Goal: Information Seeking & Learning: Learn about a topic

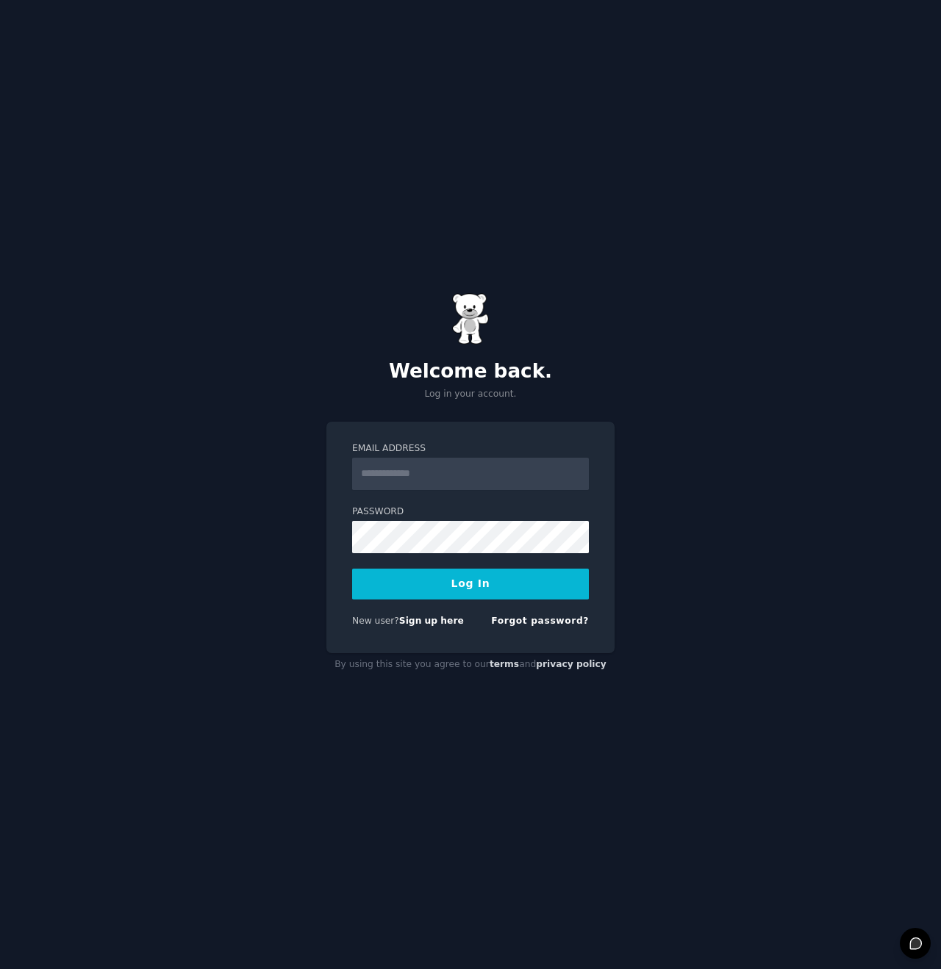
click at [414, 472] on input "Email Address" at bounding box center [470, 474] width 237 height 32
type input "**********"
click at [572, 768] on div "**********" at bounding box center [470, 484] width 941 height 969
click at [468, 582] on button "Log In" at bounding box center [470, 584] width 237 height 31
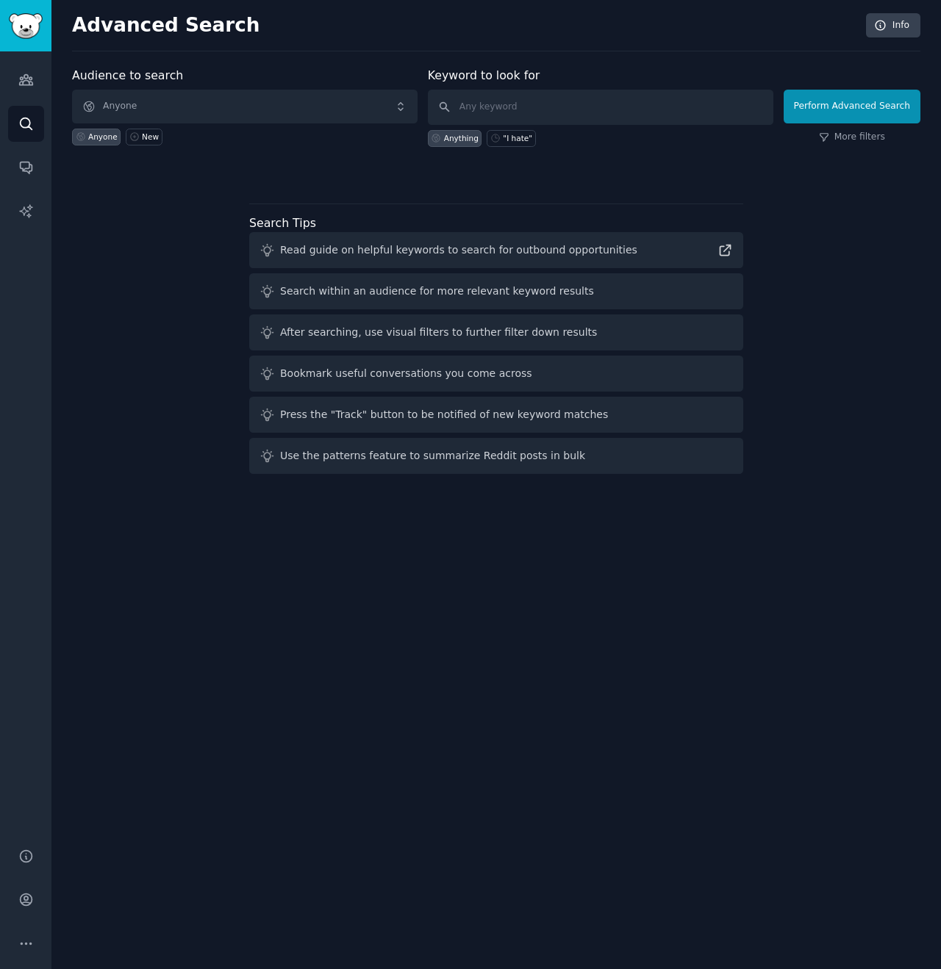
click at [722, 703] on div "Advanced Search Info Audience to search Anyone Anyone New Keyword to look for A…" at bounding box center [495, 484] width 889 height 969
click at [21, 76] on icon "Sidebar" at bounding box center [25, 79] width 15 height 15
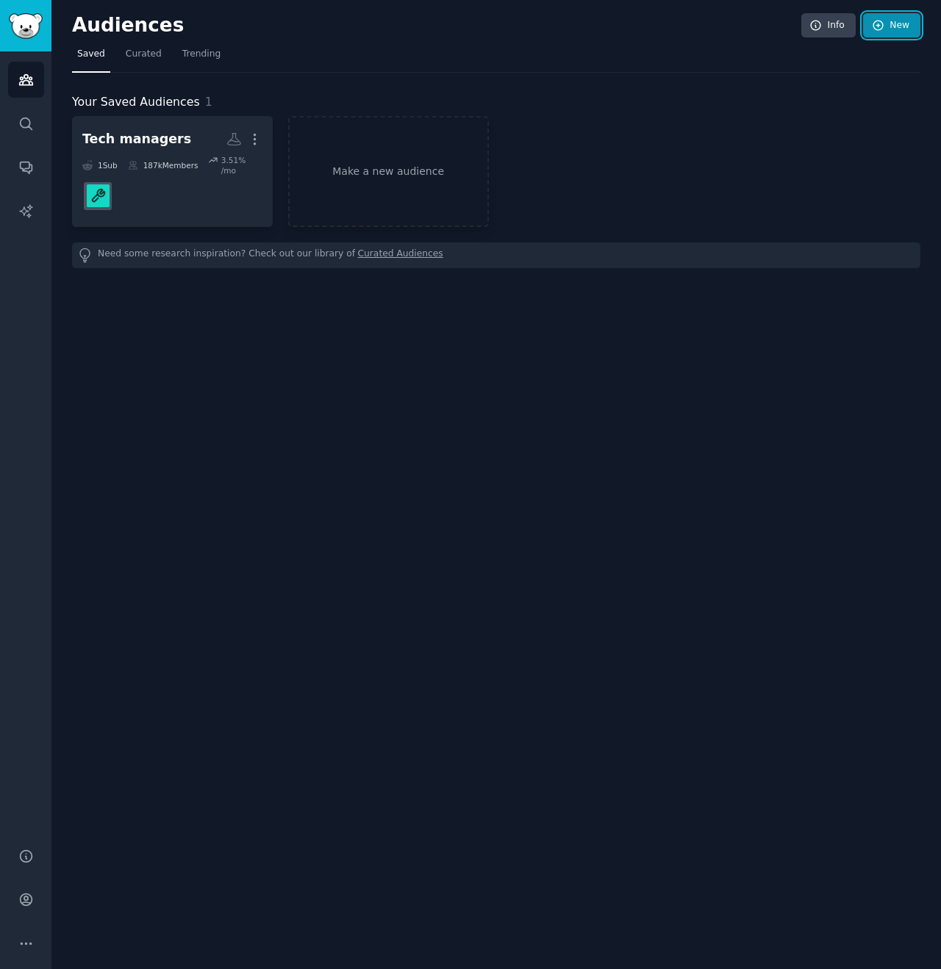
click at [905, 17] on link "New" at bounding box center [891, 25] width 57 height 25
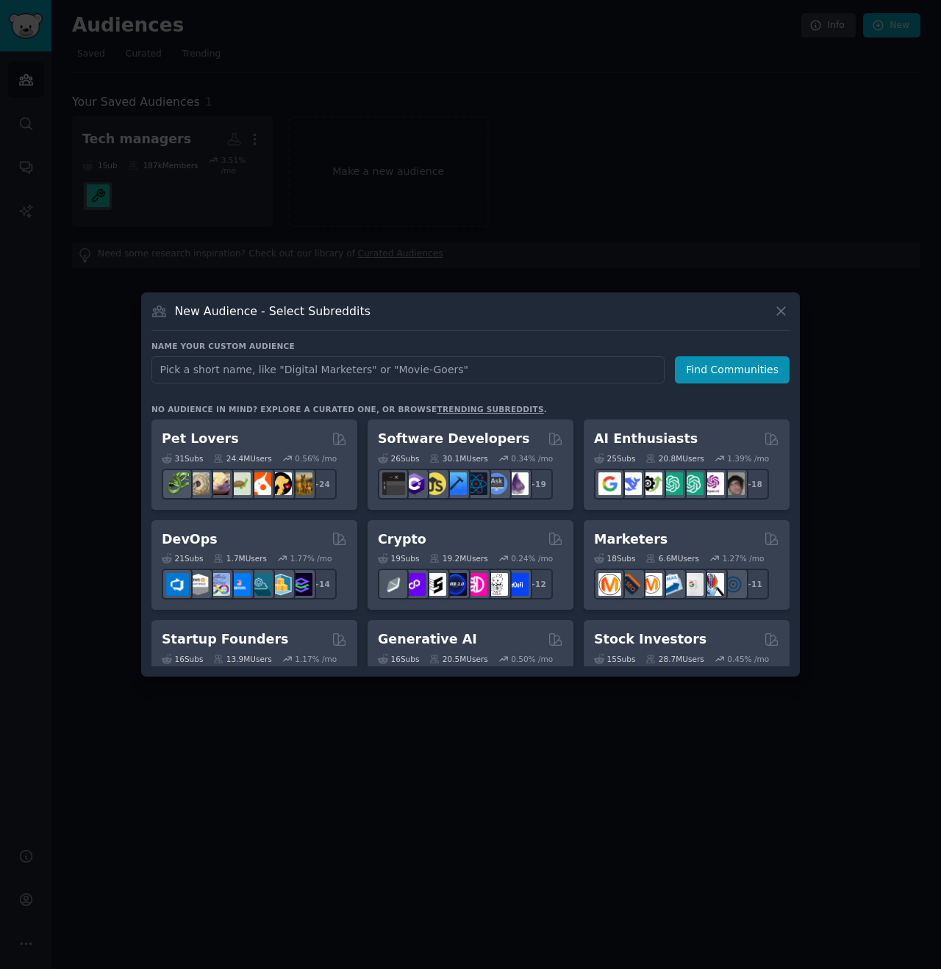
click at [450, 408] on link "trending subreddits" at bounding box center [489, 409] width 107 height 9
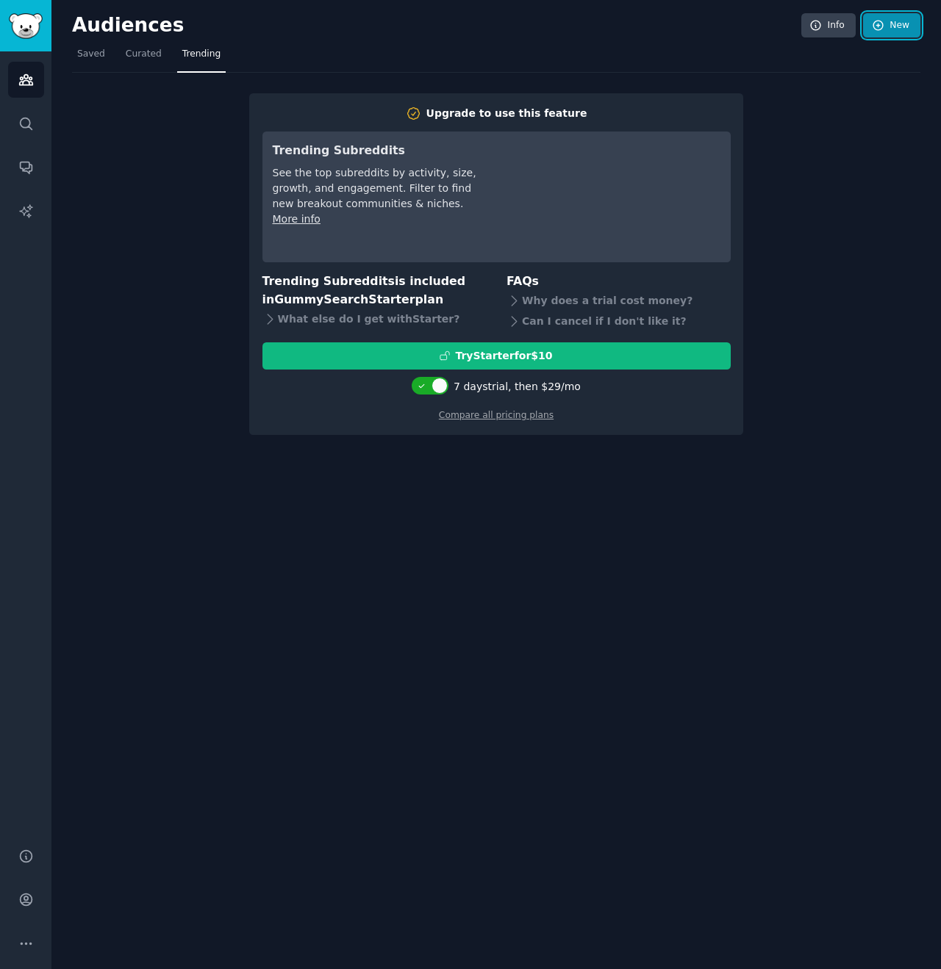
click at [906, 27] on link "New" at bounding box center [891, 25] width 57 height 25
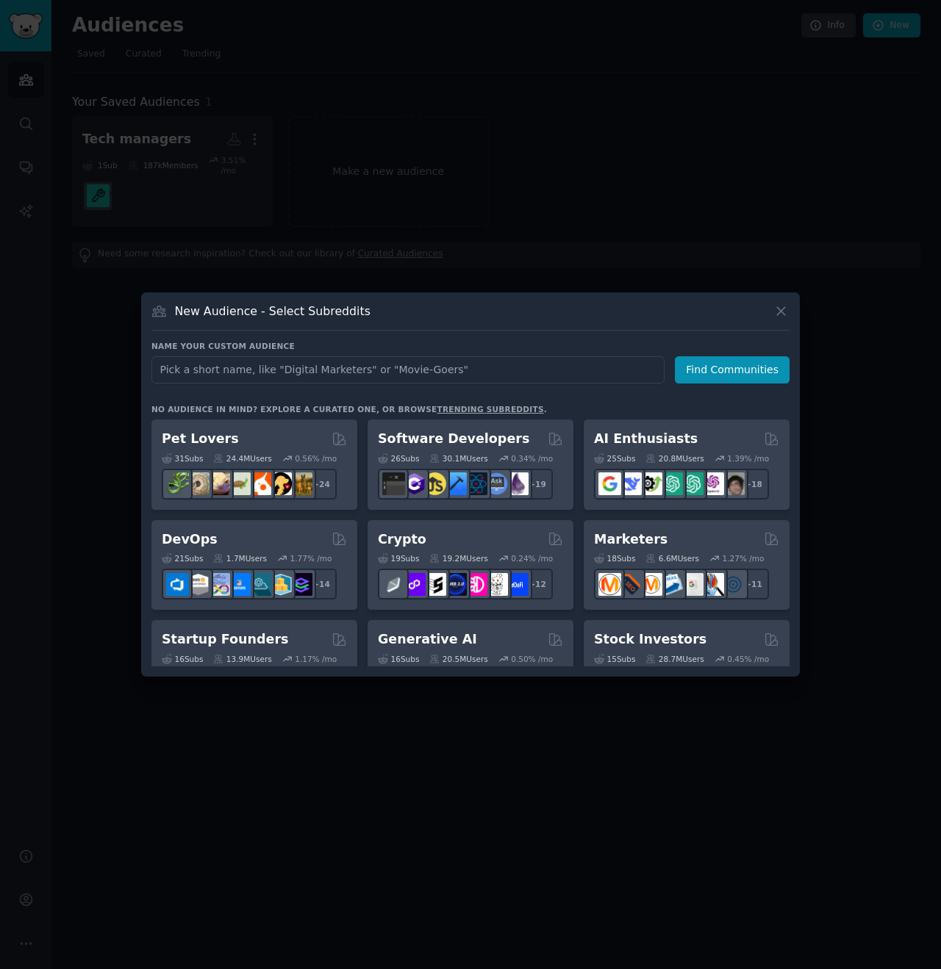
click at [310, 365] on input "text" at bounding box center [407, 369] width 513 height 27
type input "mindfulness"
click button "Find Communities" at bounding box center [732, 369] width 115 height 27
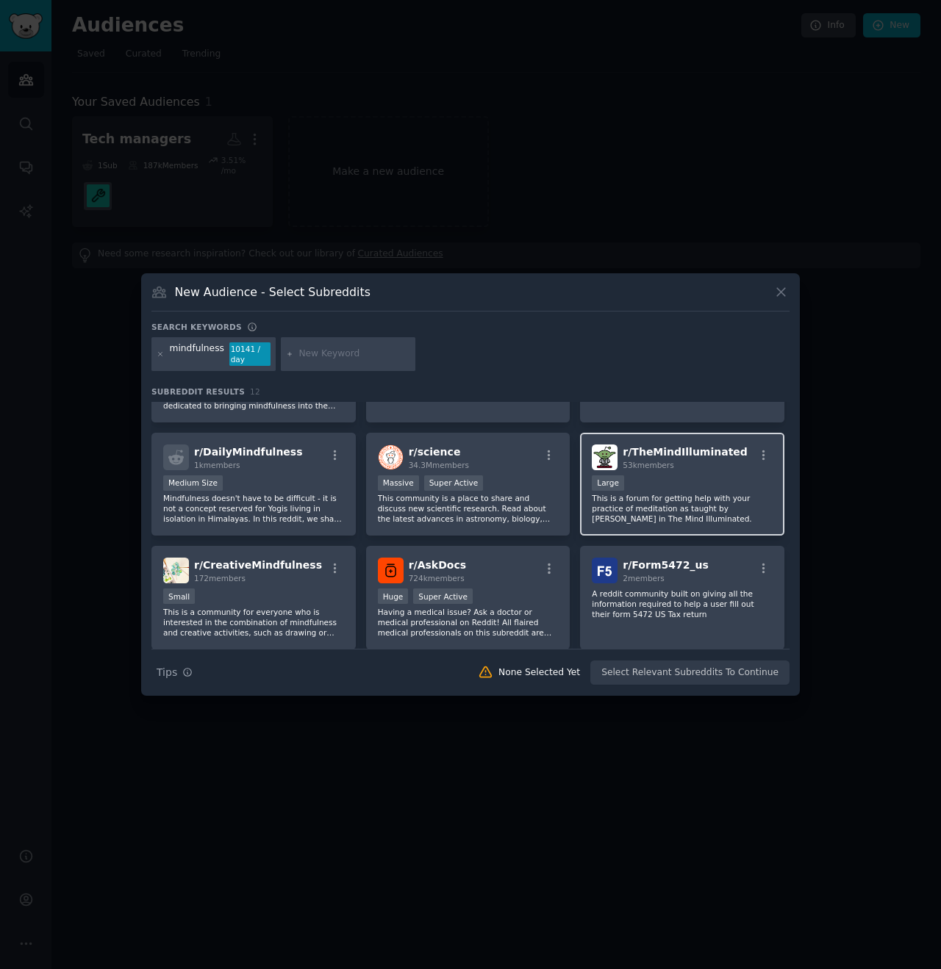
scroll to position [160, 0]
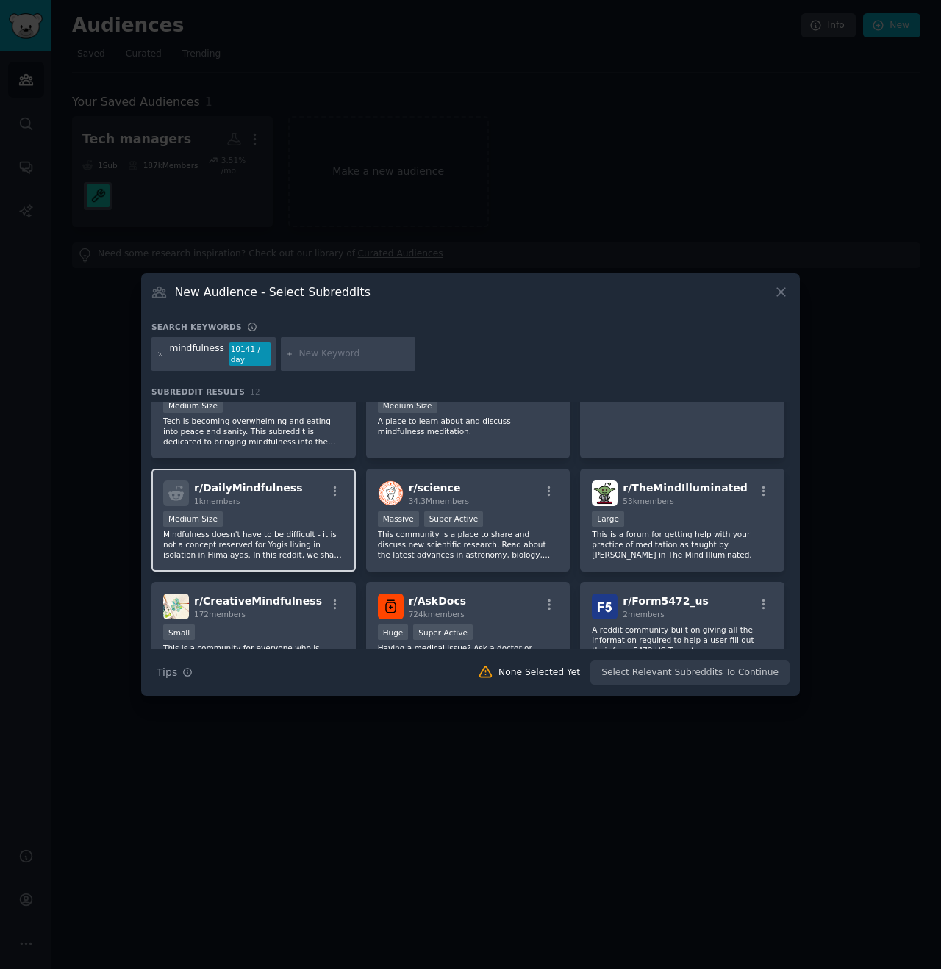
click at [255, 517] on div "1000 - 10,000 members Medium Size" at bounding box center [253, 520] width 181 height 18
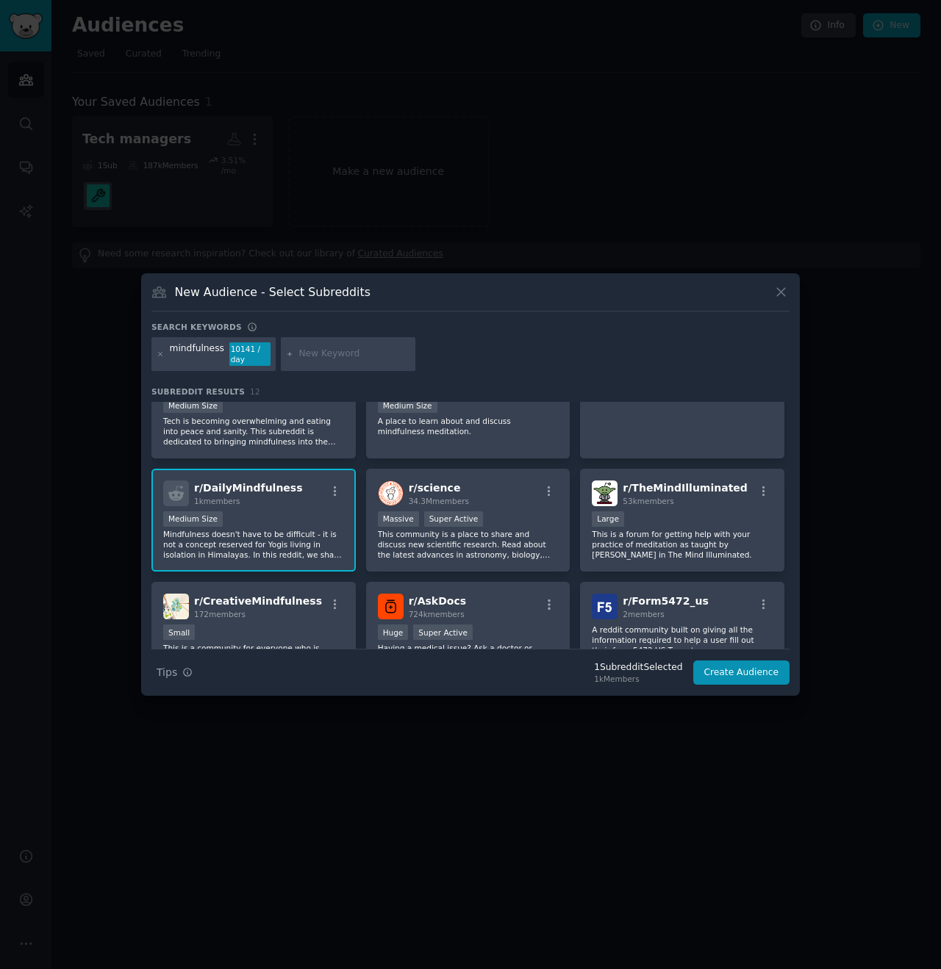
scroll to position [0, 0]
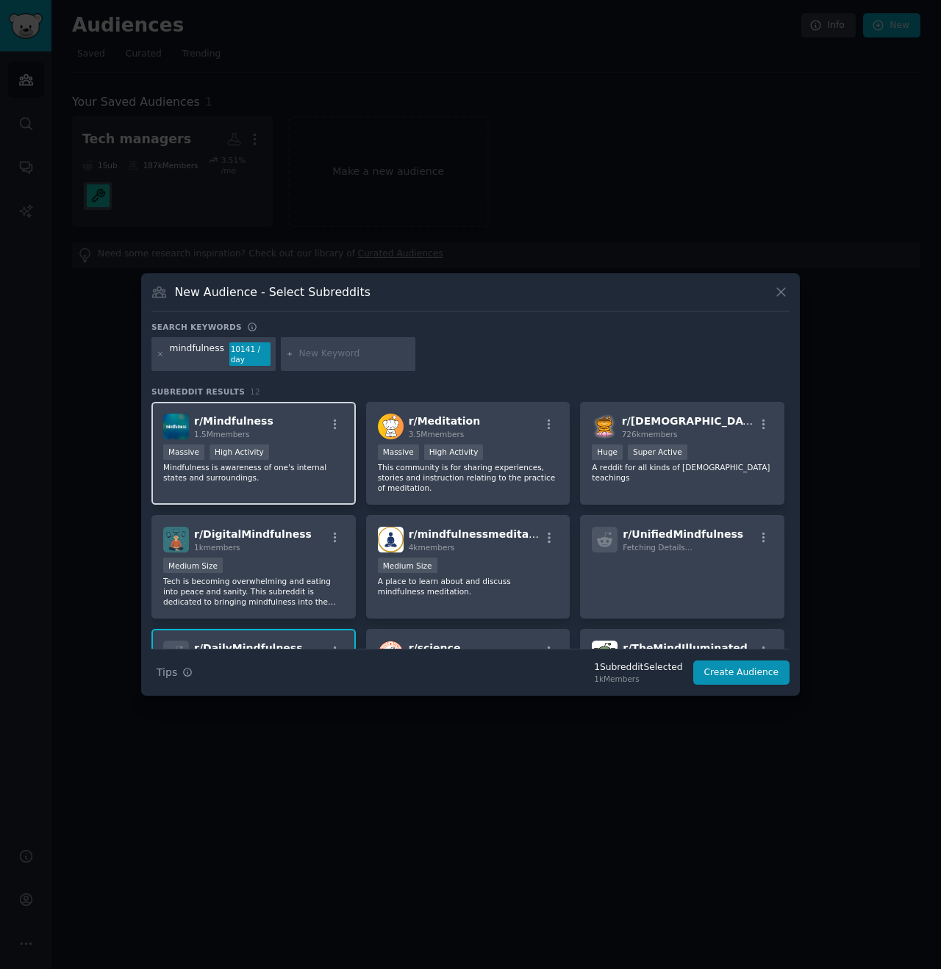
click at [285, 445] on div ">= 80th percentile for submissions / day Massive High Activity" at bounding box center [253, 454] width 181 height 18
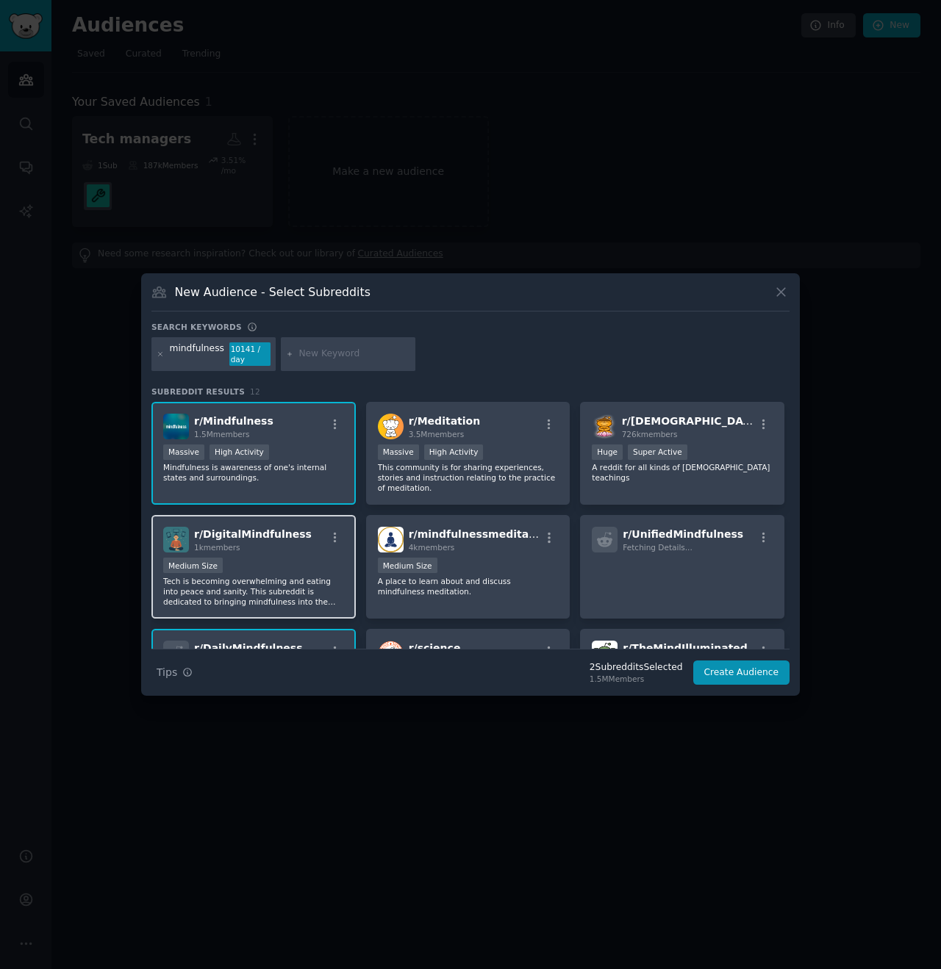
click at [249, 576] on p "Tech is becoming overwhelming and eating into peace and sanity. This subreddit …" at bounding box center [253, 591] width 181 height 31
click at [758, 672] on button "Create Audience" at bounding box center [741, 673] width 97 height 25
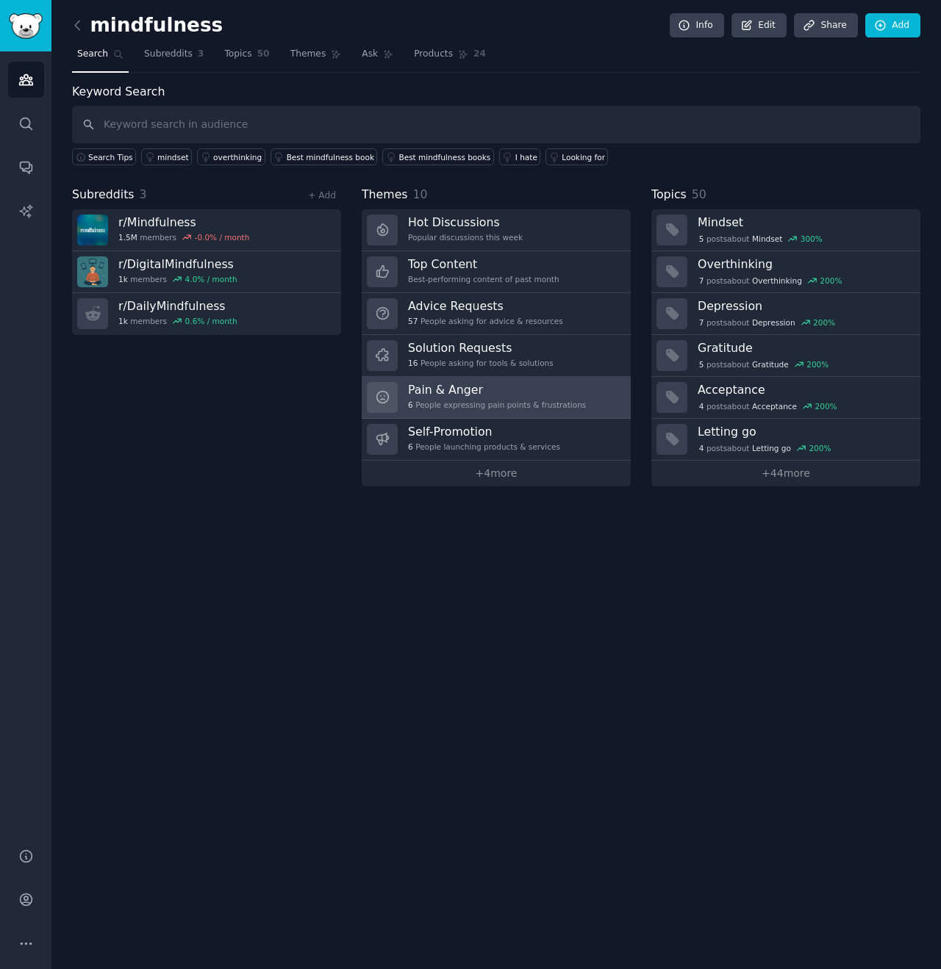
click at [459, 398] on div "Pain & Anger 6 People expressing pain points & frustrations" at bounding box center [497, 397] width 178 height 31
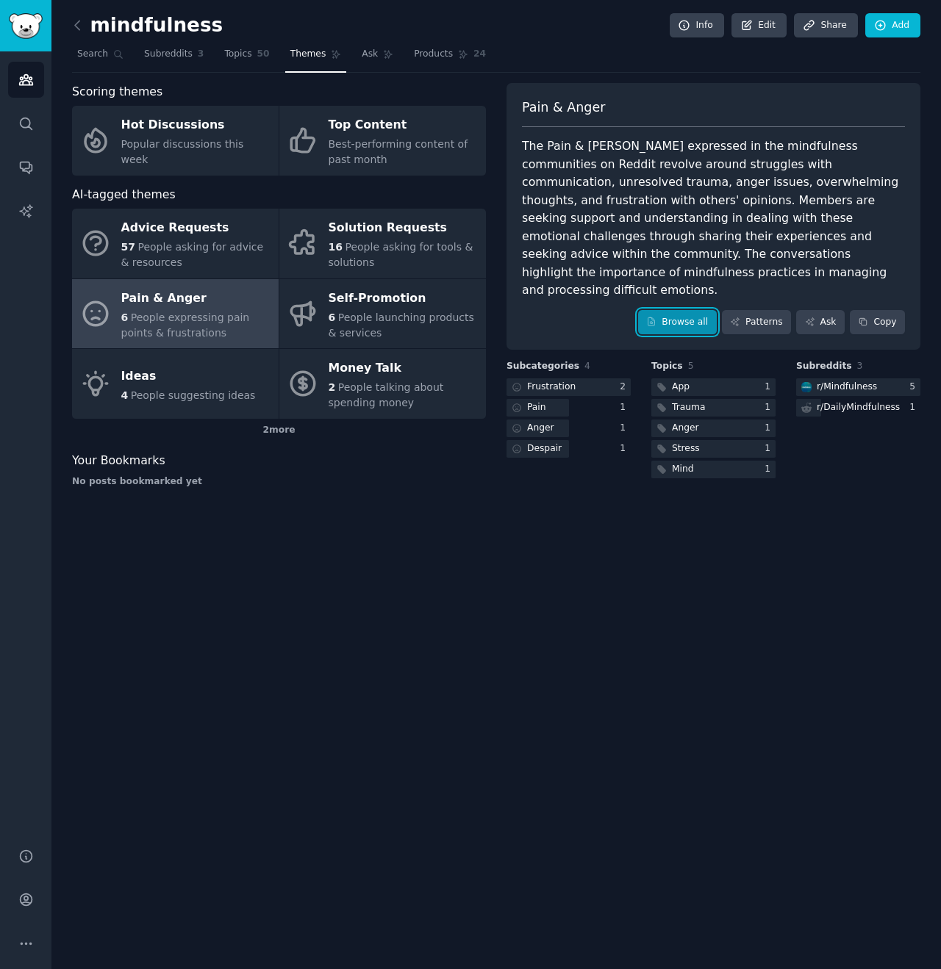
click at [686, 310] on link "Browse all" at bounding box center [677, 322] width 79 height 25
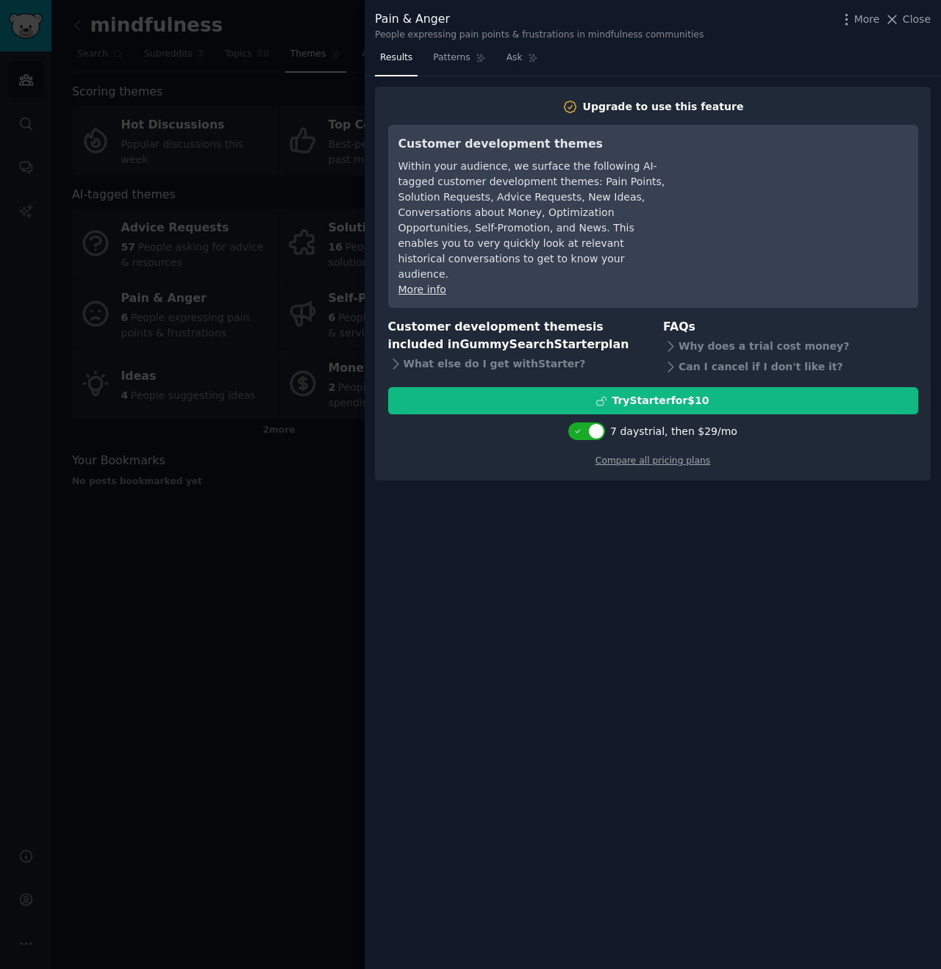
click at [322, 79] on div at bounding box center [470, 484] width 941 height 969
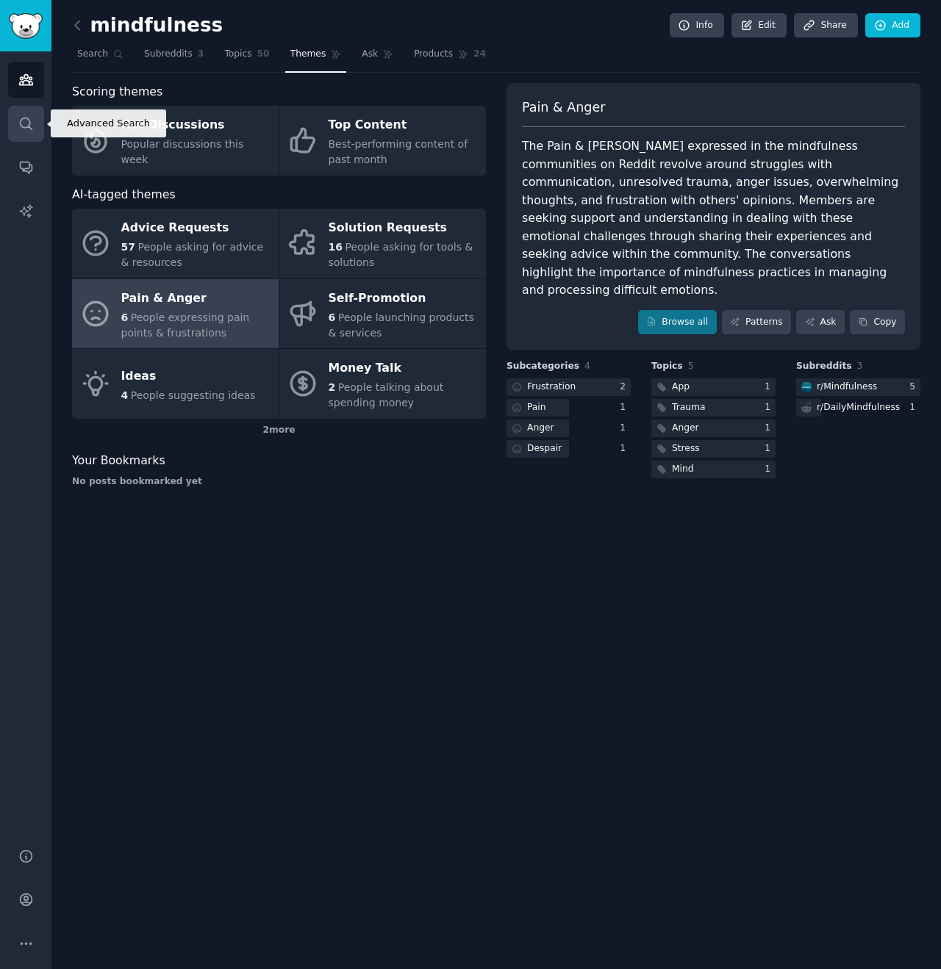
click at [23, 118] on icon "Sidebar" at bounding box center [25, 123] width 15 height 15
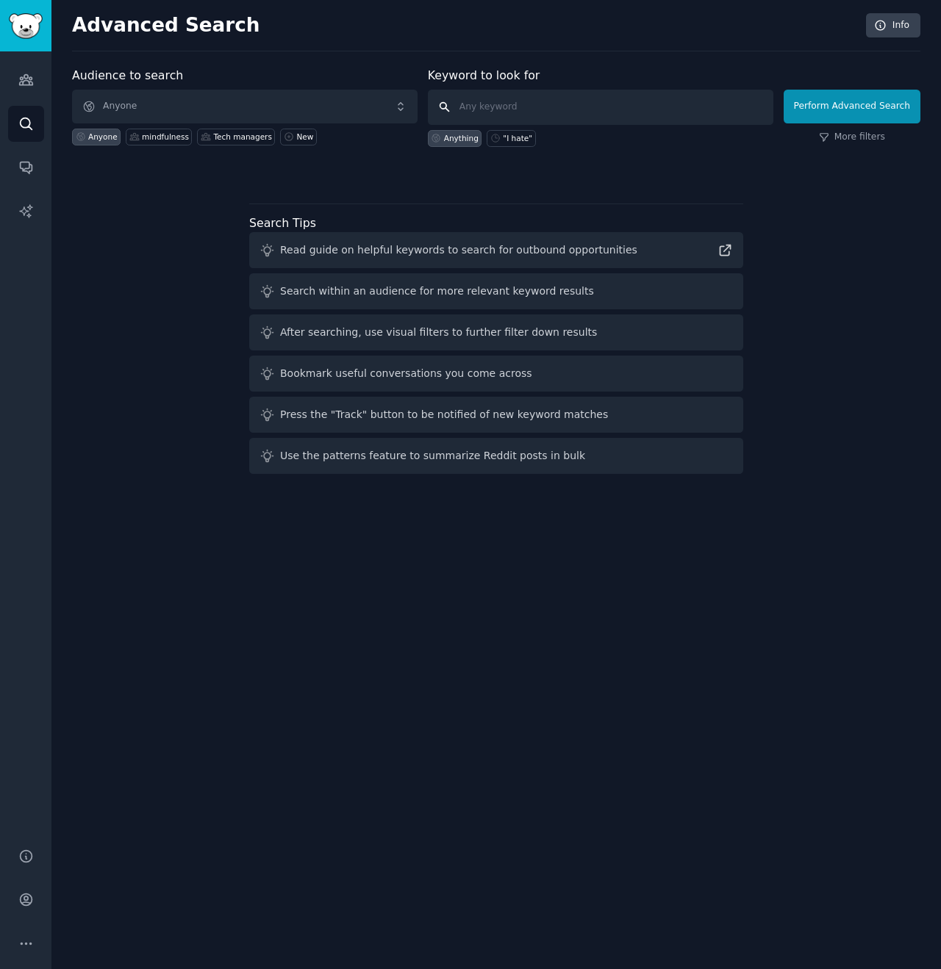
click at [534, 110] on input "text" at bounding box center [600, 107] width 345 height 35
type input "I hate"
click button "Perform Advanced Search" at bounding box center [851, 107] width 137 height 34
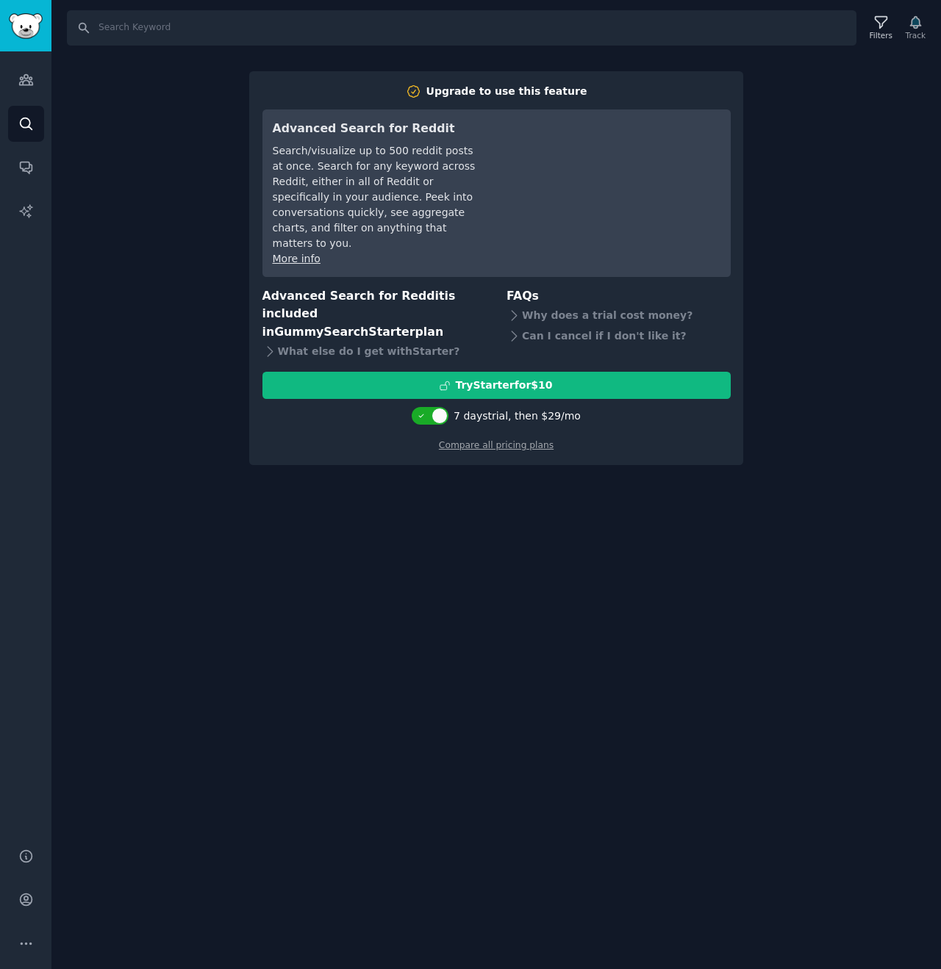
click at [202, 145] on div "Search Filters Track Upgrade to use this feature Advanced Search for Reddit Sea…" at bounding box center [495, 484] width 889 height 969
click at [30, 123] on icon "Sidebar" at bounding box center [26, 124] width 12 height 12
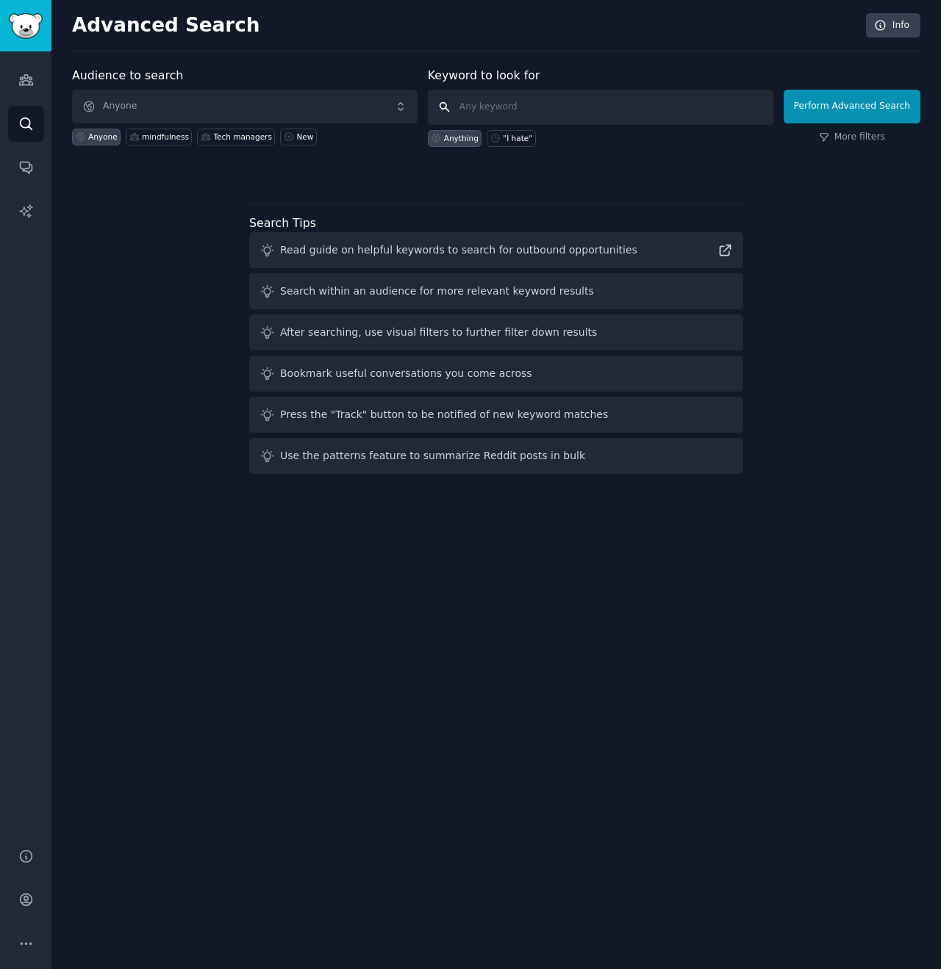
click at [517, 107] on input "text" at bounding box center [600, 107] width 345 height 35
click at [351, 104] on span "Anyone" at bounding box center [244, 107] width 345 height 34
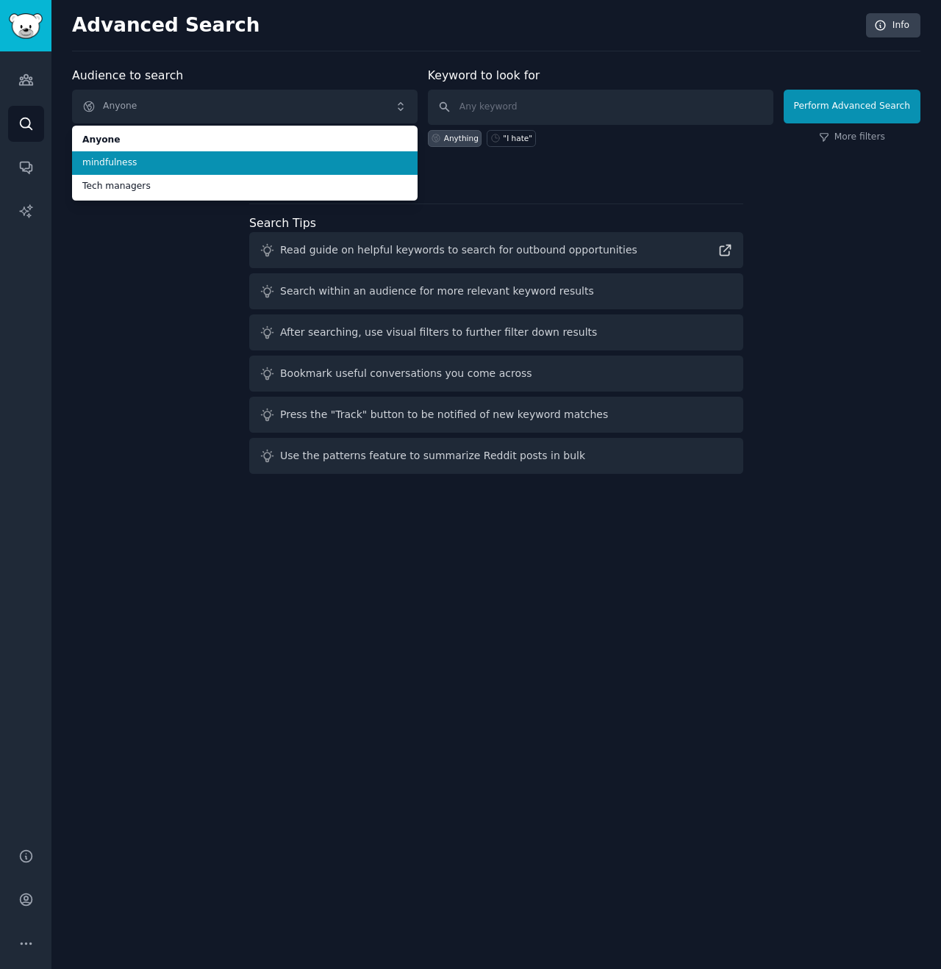
click at [157, 155] on li "mindfulness" at bounding box center [244, 163] width 345 height 24
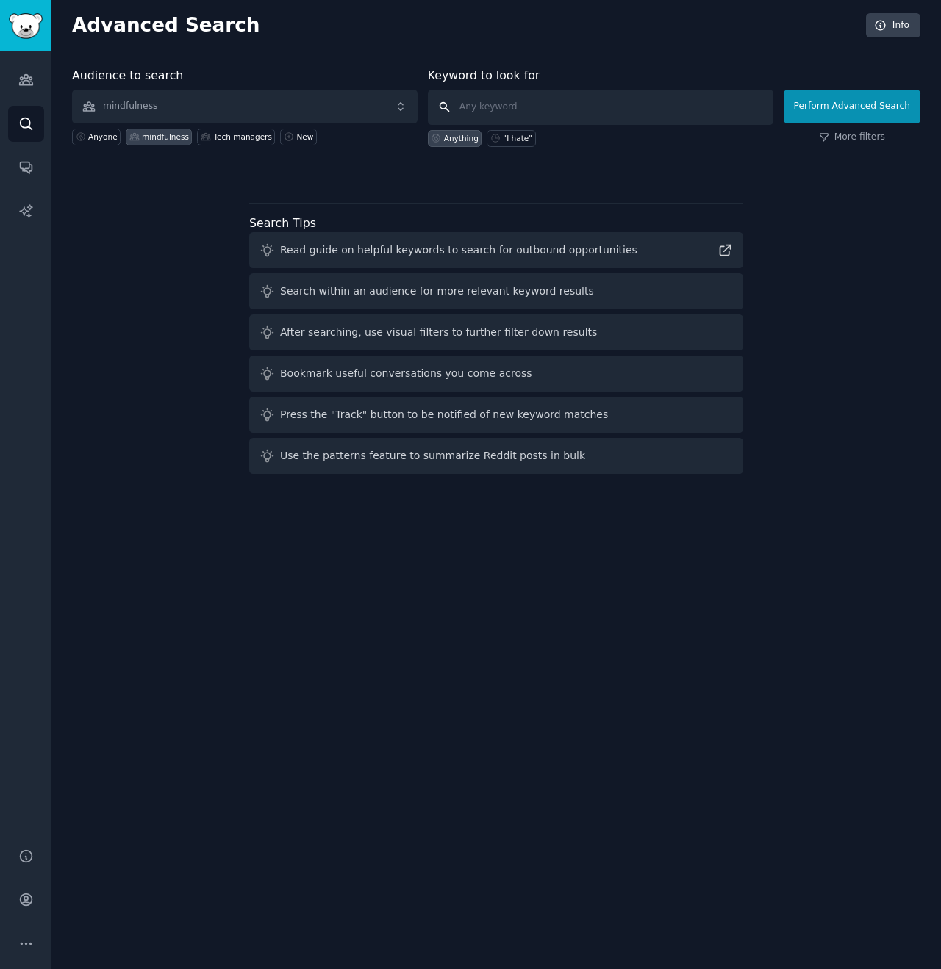
click at [564, 108] on input "text" at bounding box center [600, 107] width 345 height 35
click at [530, 139] on div ""I hate"" at bounding box center [517, 138] width 29 height 10
type input ""I hate""
click at [863, 112] on button "Perform Advanced Search" at bounding box center [851, 107] width 137 height 34
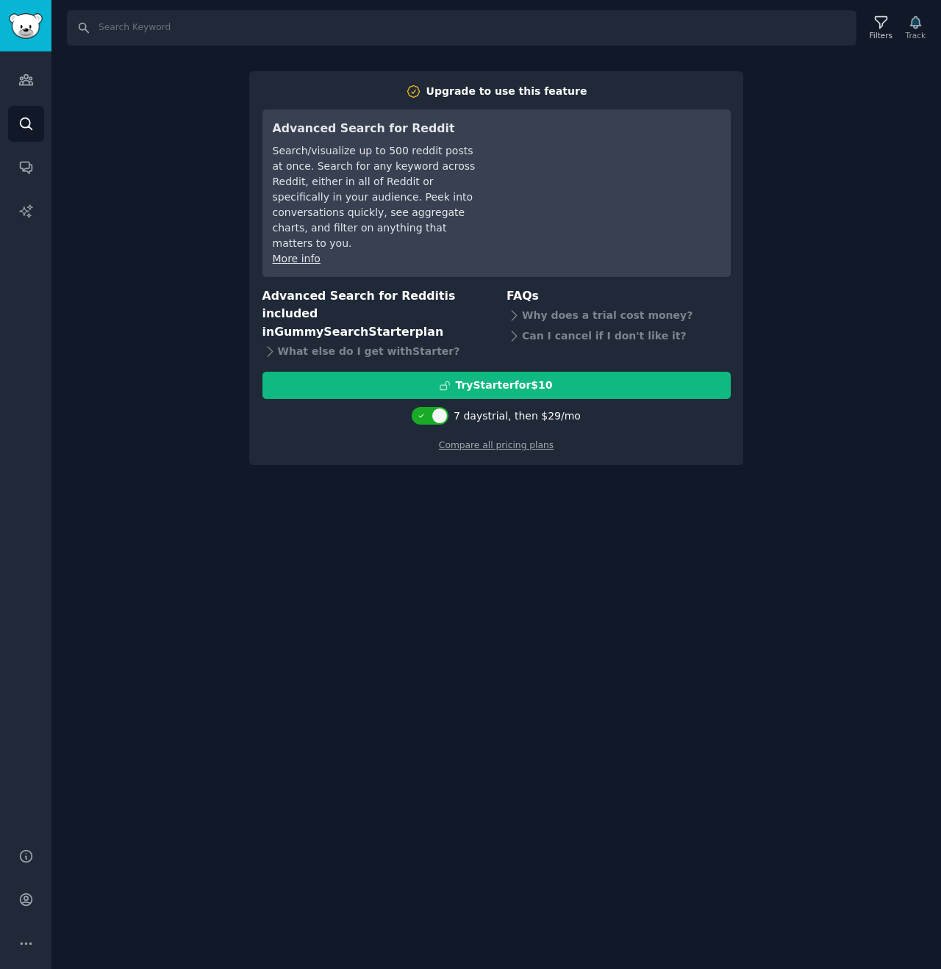
click at [863, 112] on div "Search Filters Track Upgrade to use this feature Advanced Search for Reddit Sea…" at bounding box center [495, 484] width 889 height 969
click at [26, 118] on icon "Sidebar" at bounding box center [26, 124] width 12 height 12
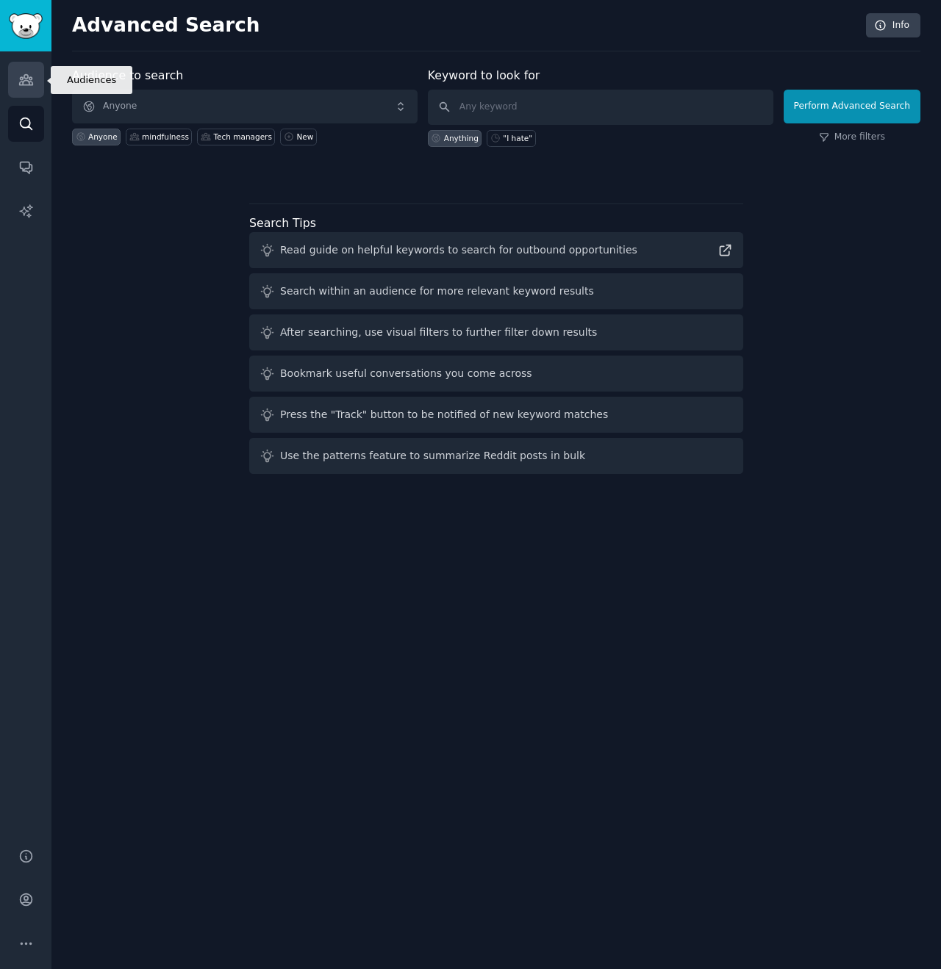
click at [25, 71] on link "Audiences" at bounding box center [26, 80] width 36 height 36
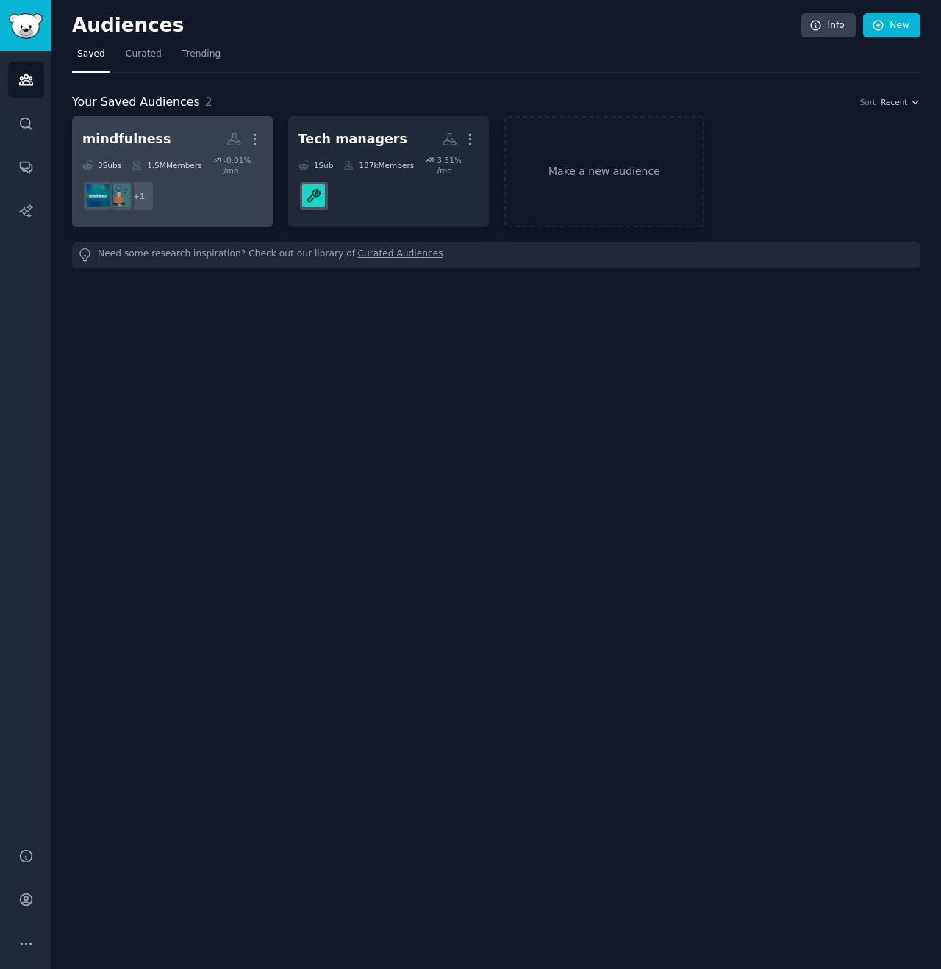
click at [184, 154] on div "mindfulness More 3 Sub s 1.5M Members -0.01 % /mo + 1" at bounding box center [172, 171] width 180 height 90
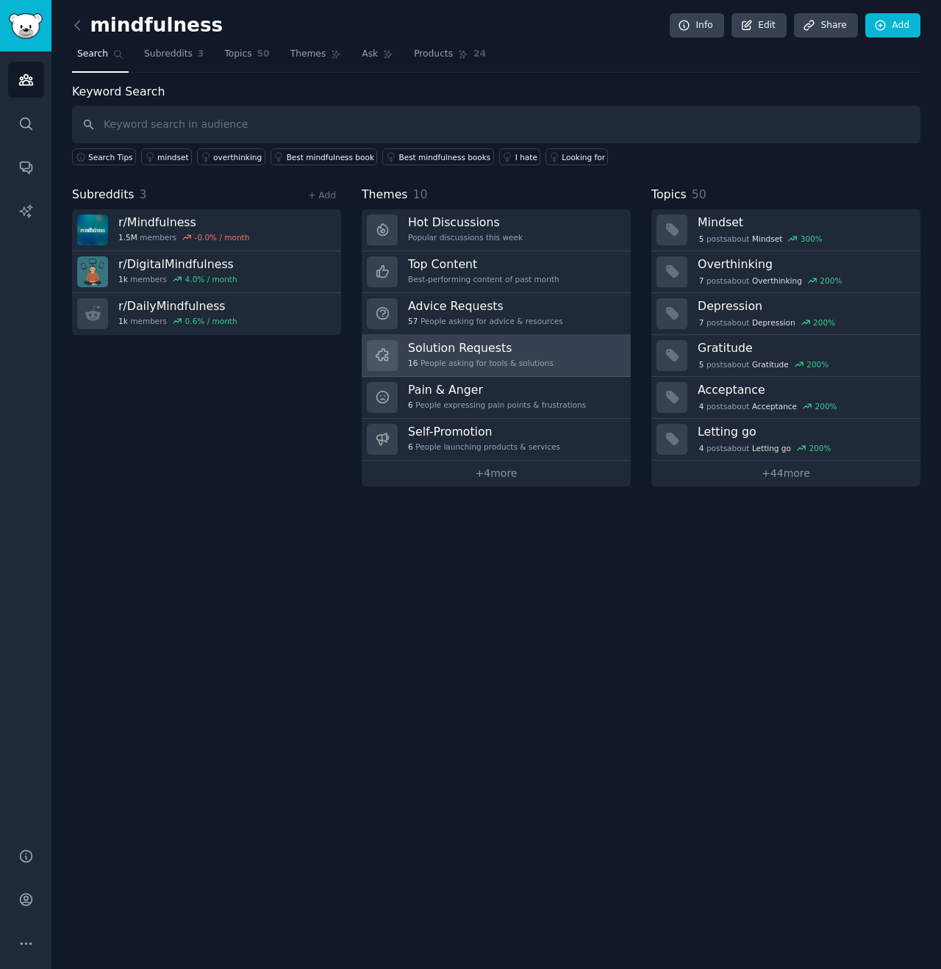
click at [455, 349] on h3 "Solution Requests" at bounding box center [480, 347] width 145 height 15
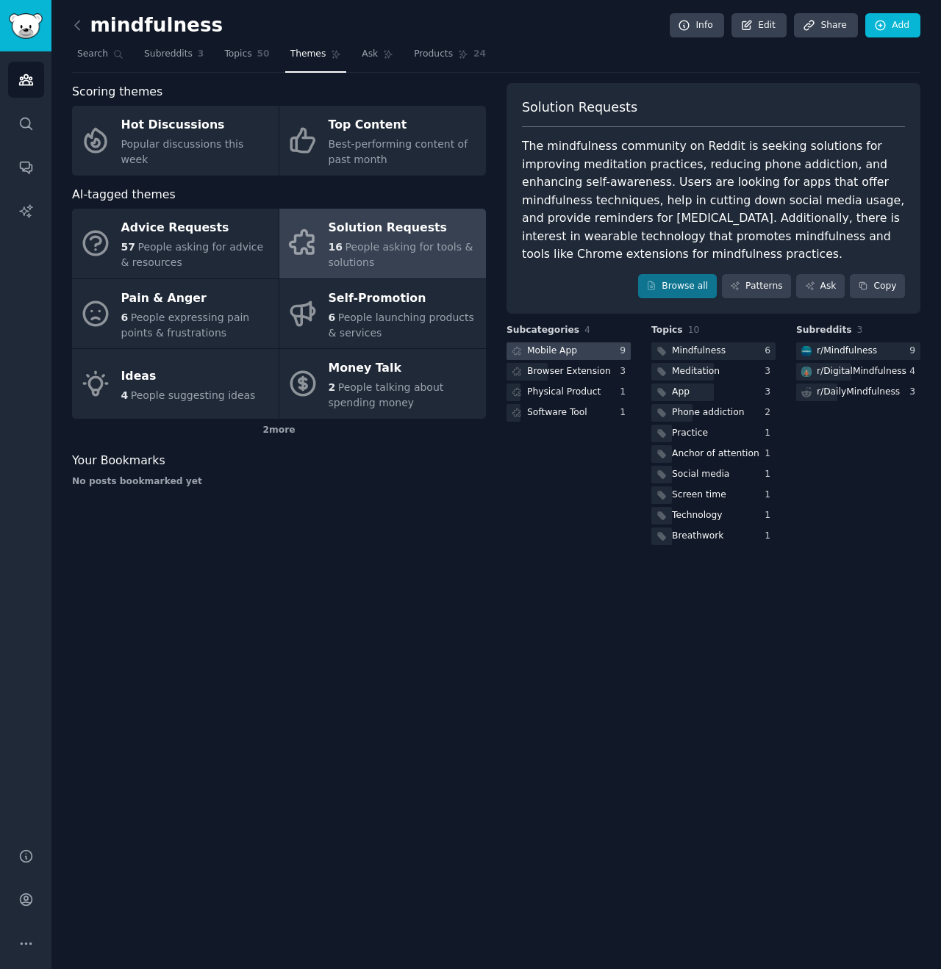
click at [564, 350] on div "Mobile App" at bounding box center [552, 351] width 50 height 13
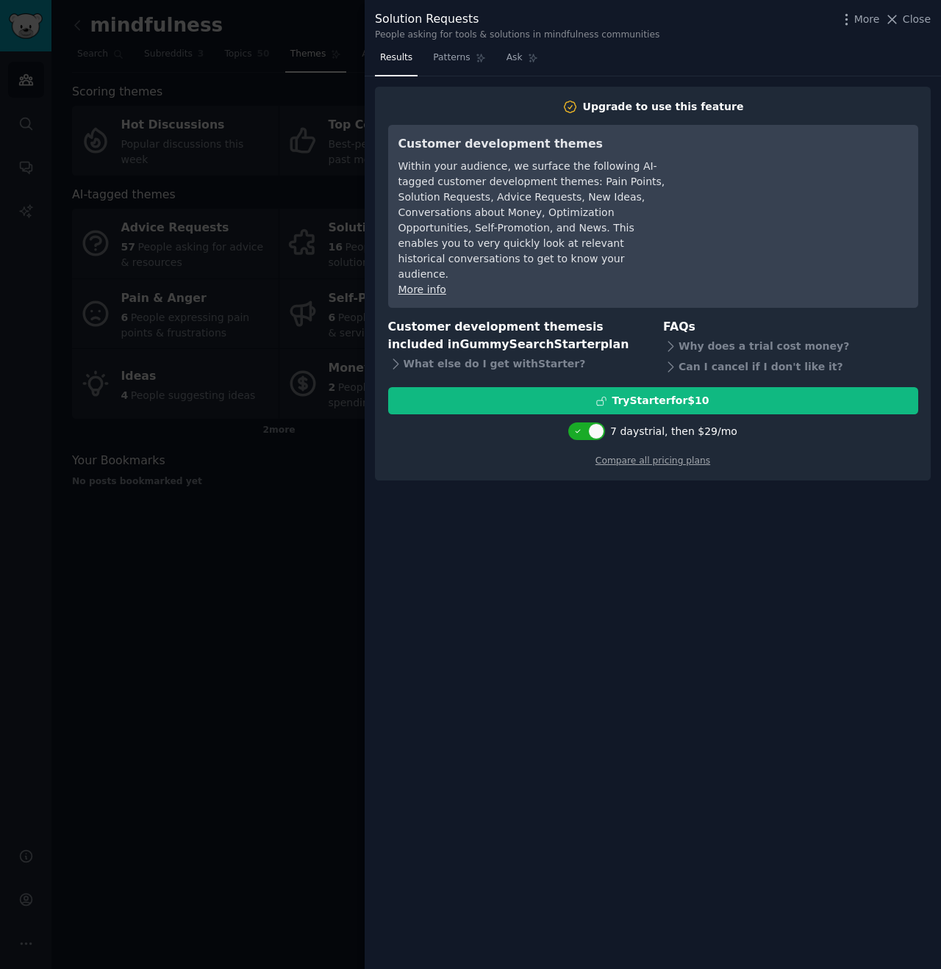
click at [913, 22] on span "Close" at bounding box center [916, 19] width 28 height 15
